Goal: Browse casually

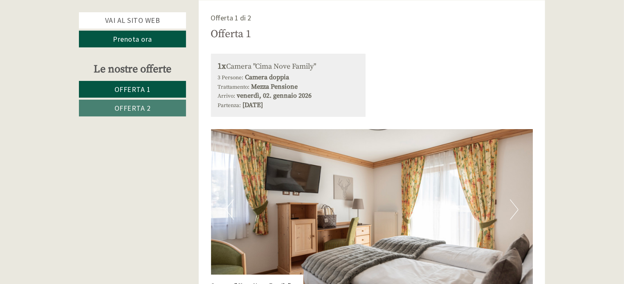
scroll to position [532, 0]
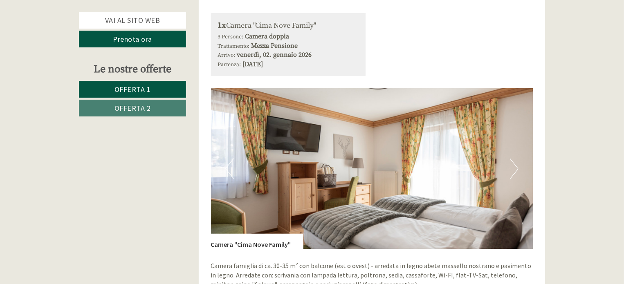
click at [513, 168] on button "Next" at bounding box center [514, 169] width 9 height 20
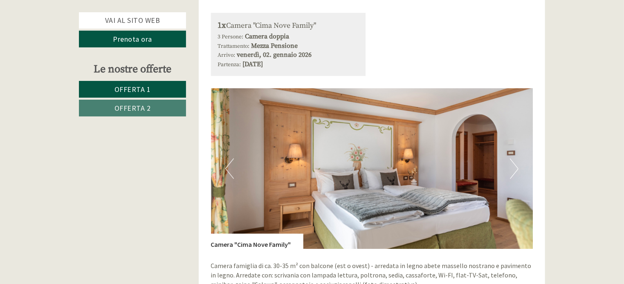
click at [513, 168] on button "Next" at bounding box center [514, 169] width 9 height 20
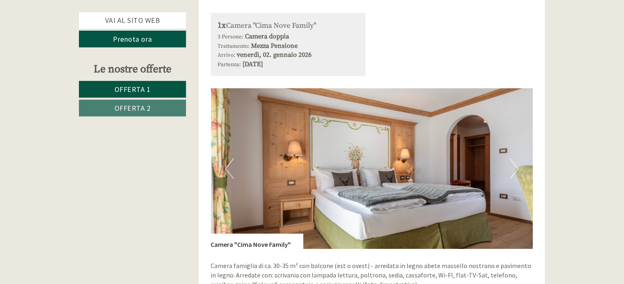
click at [513, 168] on button "Next" at bounding box center [514, 169] width 9 height 20
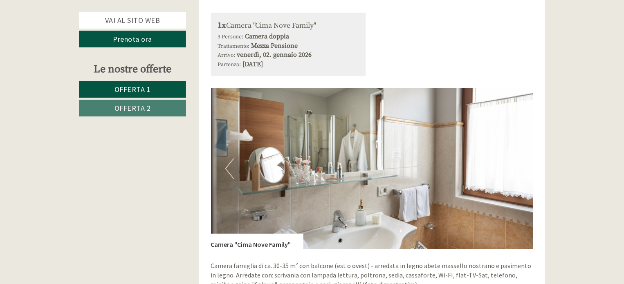
click at [513, 168] on button "Next" at bounding box center [514, 169] width 9 height 20
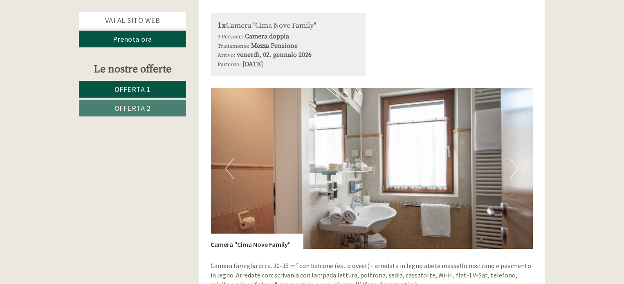
click at [513, 168] on button "Next" at bounding box center [514, 169] width 9 height 20
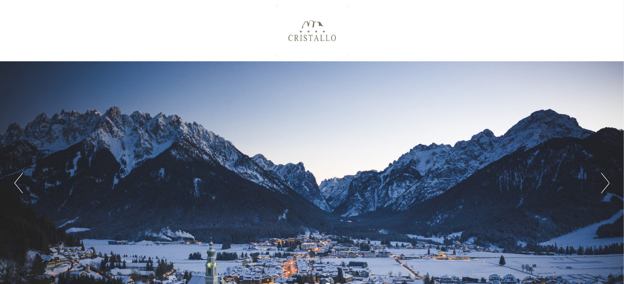
scroll to position [41, 0]
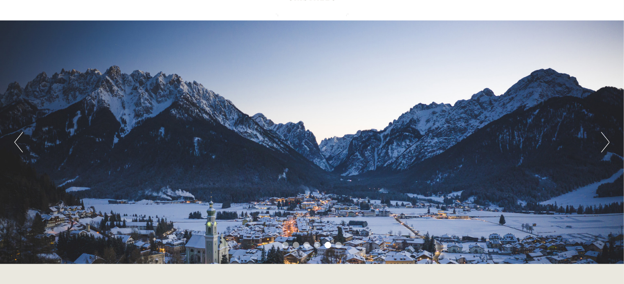
click at [603, 140] on button "Next" at bounding box center [605, 142] width 9 height 20
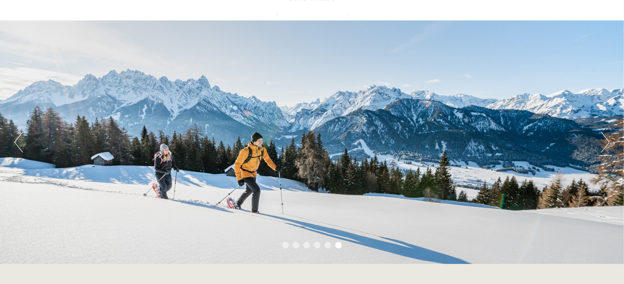
click at [603, 140] on button "Next" at bounding box center [605, 142] width 9 height 20
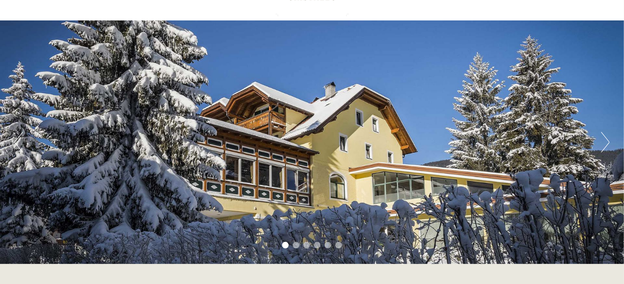
click at [603, 140] on button "Next" at bounding box center [605, 142] width 9 height 20
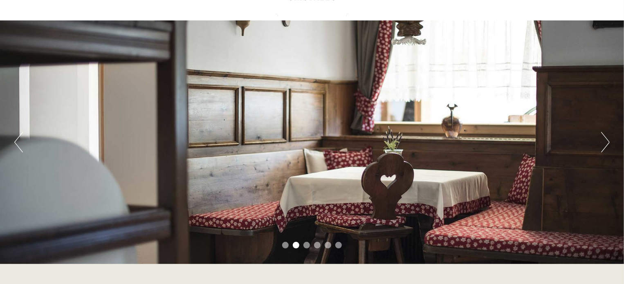
click at [603, 140] on button "Next" at bounding box center [605, 142] width 9 height 20
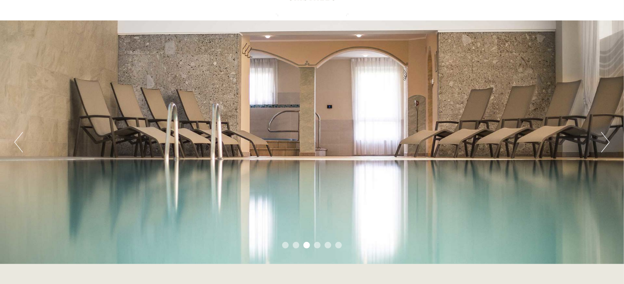
click at [604, 140] on button "Next" at bounding box center [605, 142] width 9 height 20
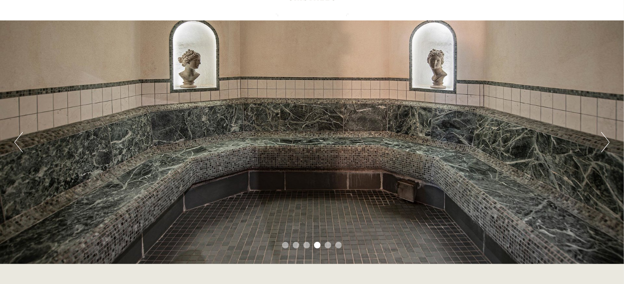
click at [604, 140] on button "Next" at bounding box center [605, 142] width 9 height 20
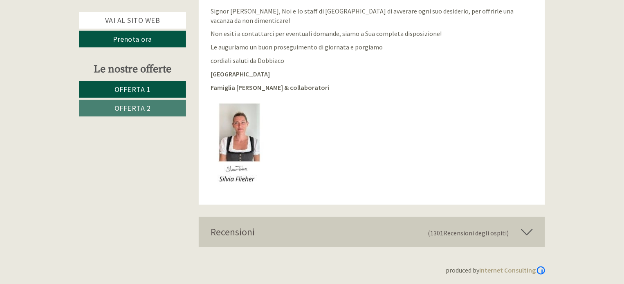
scroll to position [1686, 0]
